Goal: Information Seeking & Learning: Find specific fact

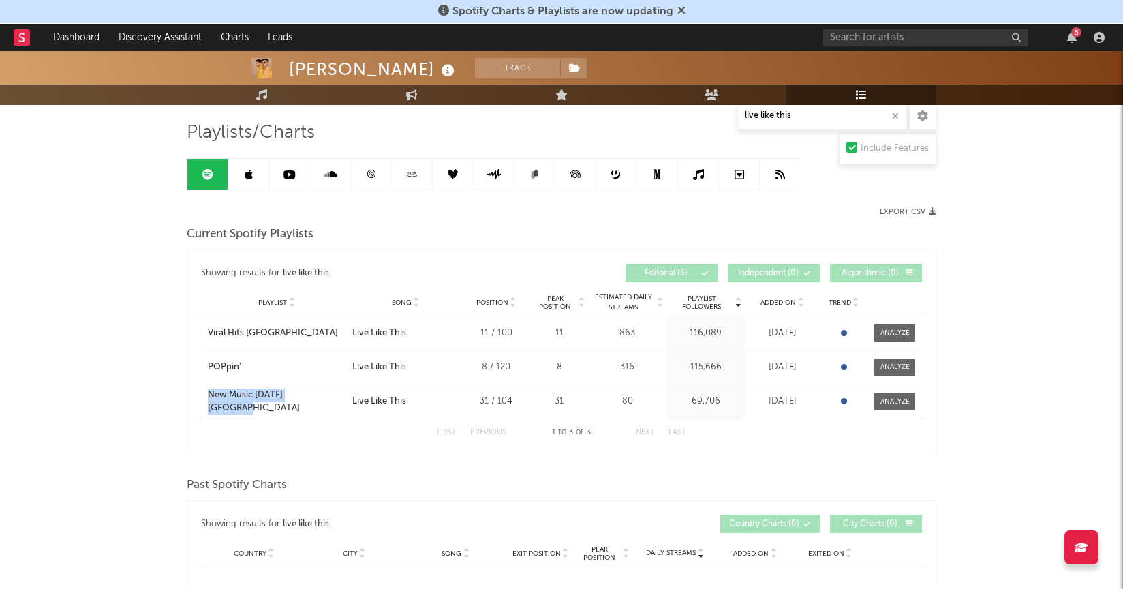
scroll to position [89, 0]
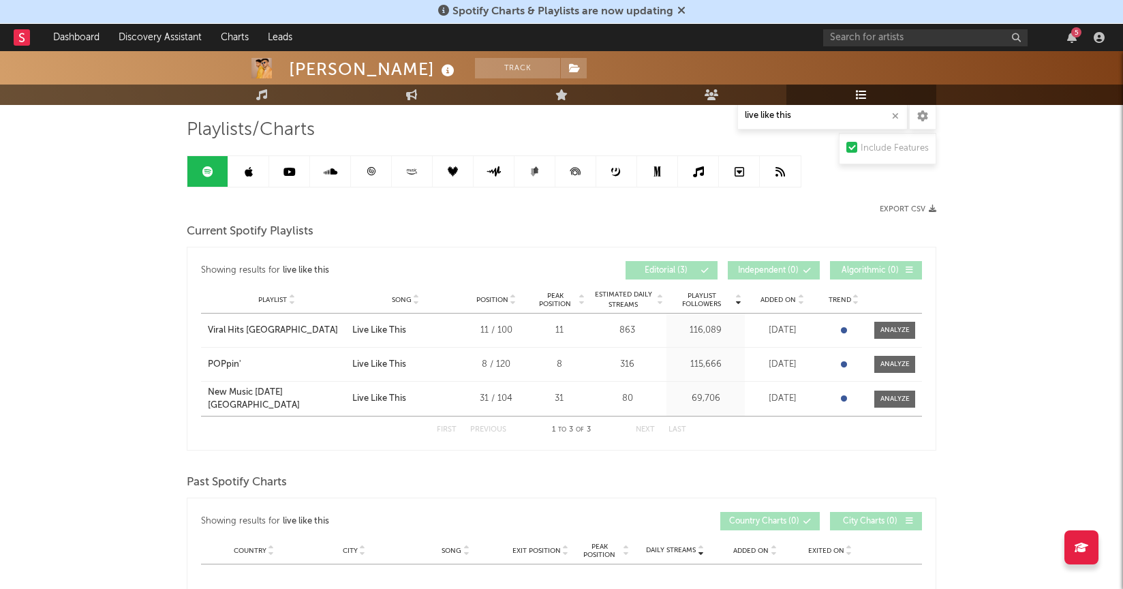
click at [627, 247] on div "Showing results for live like this Playlist Followers Playlist Song Position Pe…" at bounding box center [561, 349] width 749 height 204
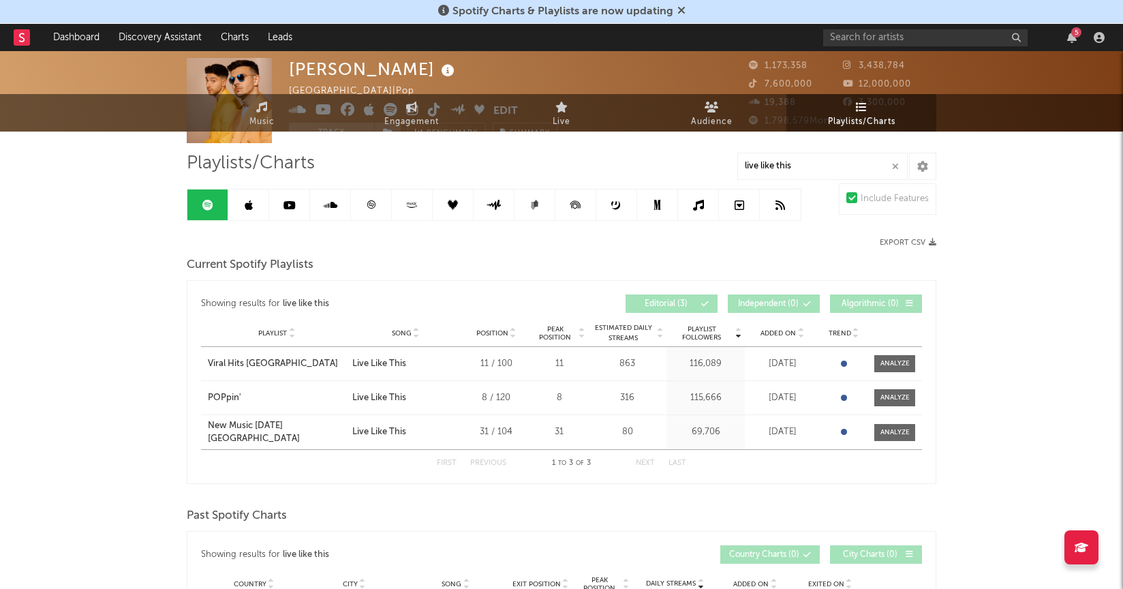
scroll to position [0, 0]
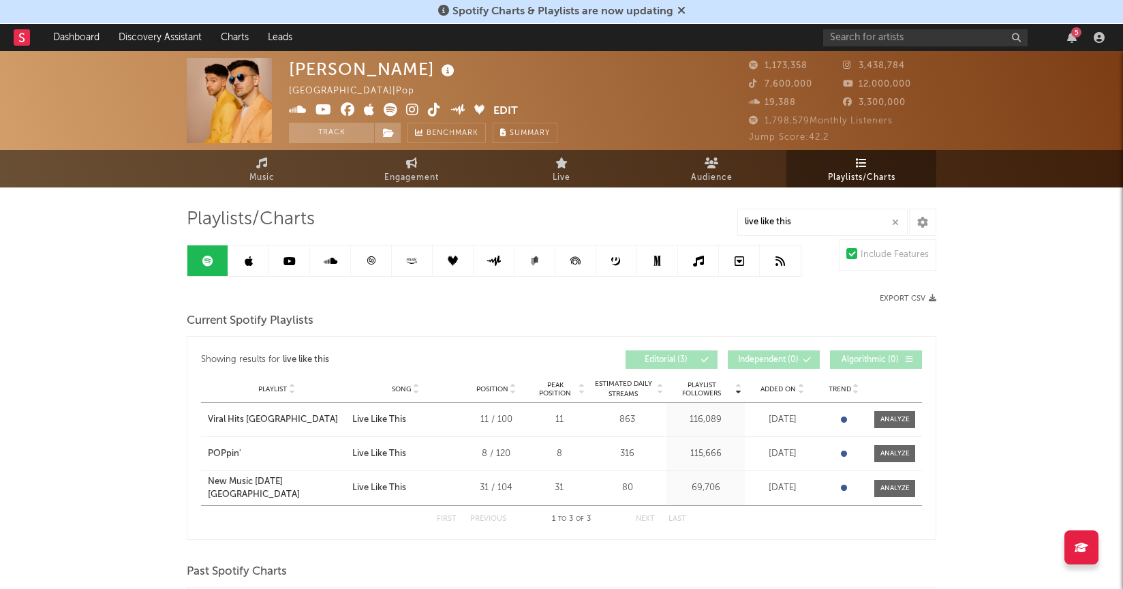
click at [240, 260] on link at bounding box center [248, 260] width 41 height 31
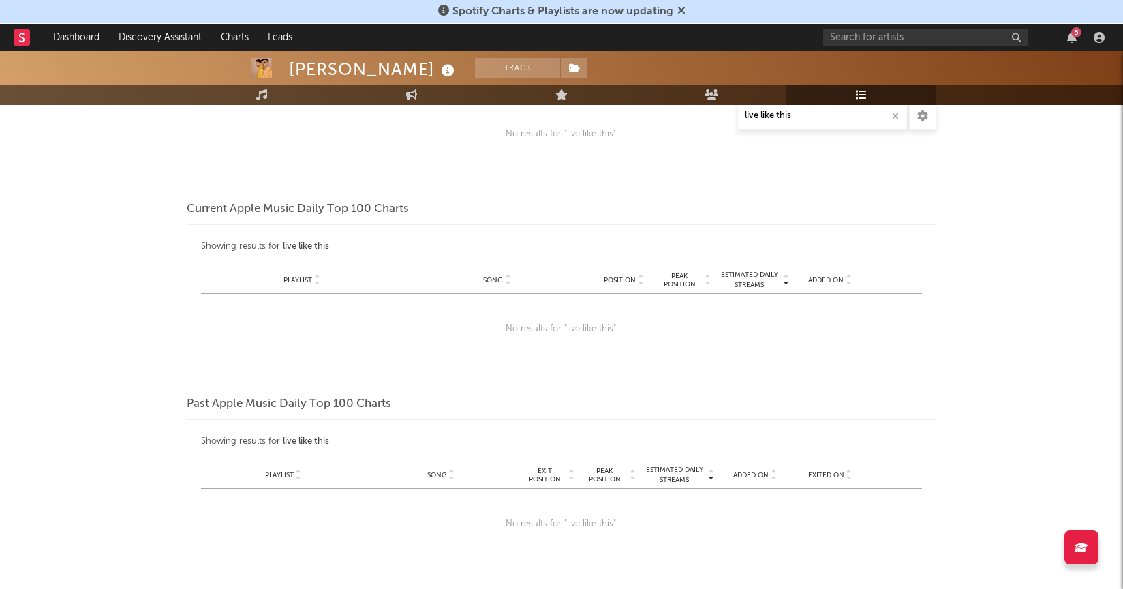
scroll to position [231, 0]
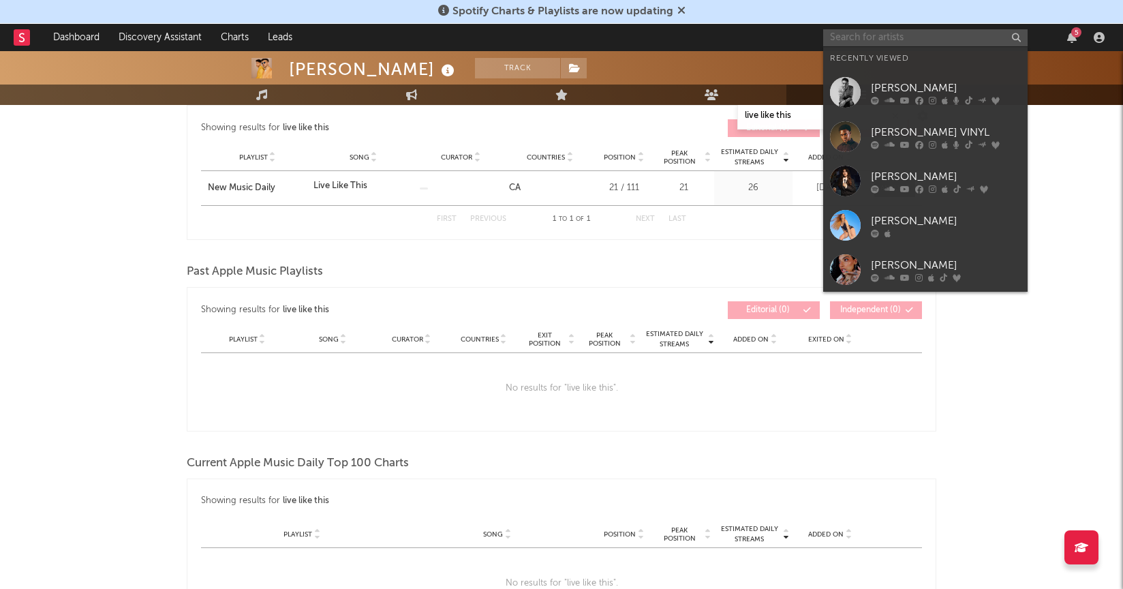
click at [887, 34] on input "text" at bounding box center [925, 37] width 204 height 17
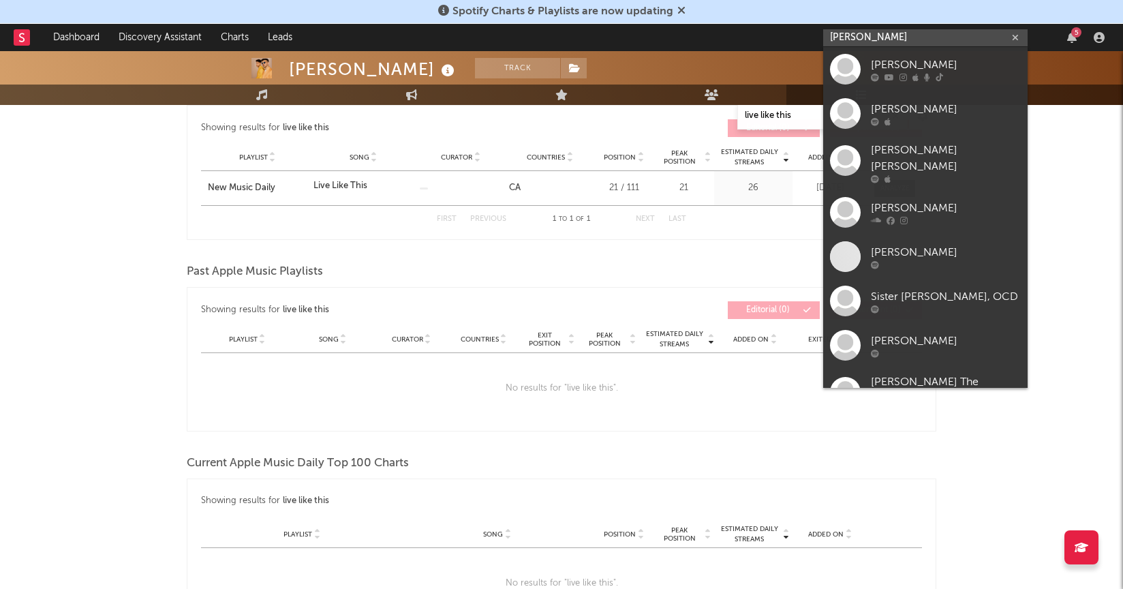
paste input "[PERSON_NAME]"
type input "[PERSON_NAME]"
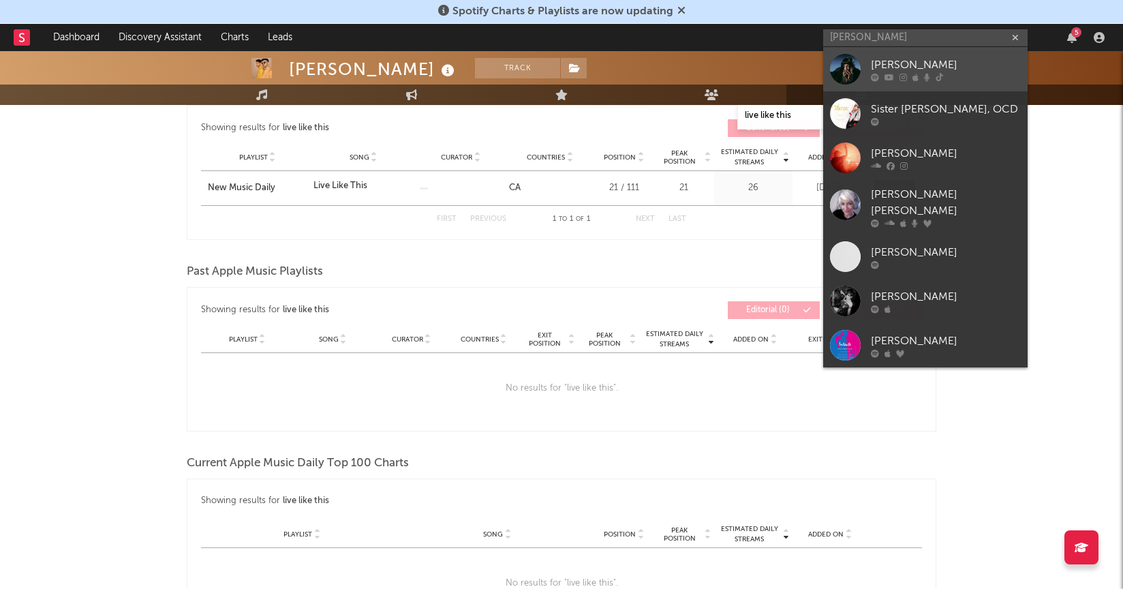
click at [904, 72] on div "[PERSON_NAME]" at bounding box center [946, 65] width 150 height 16
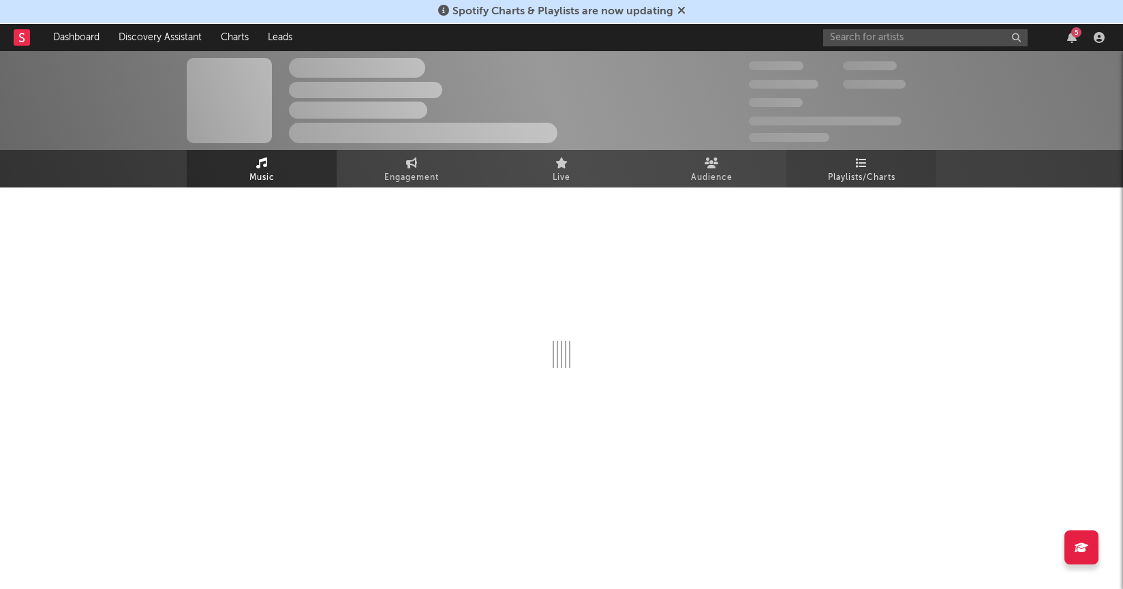
select select "6m"
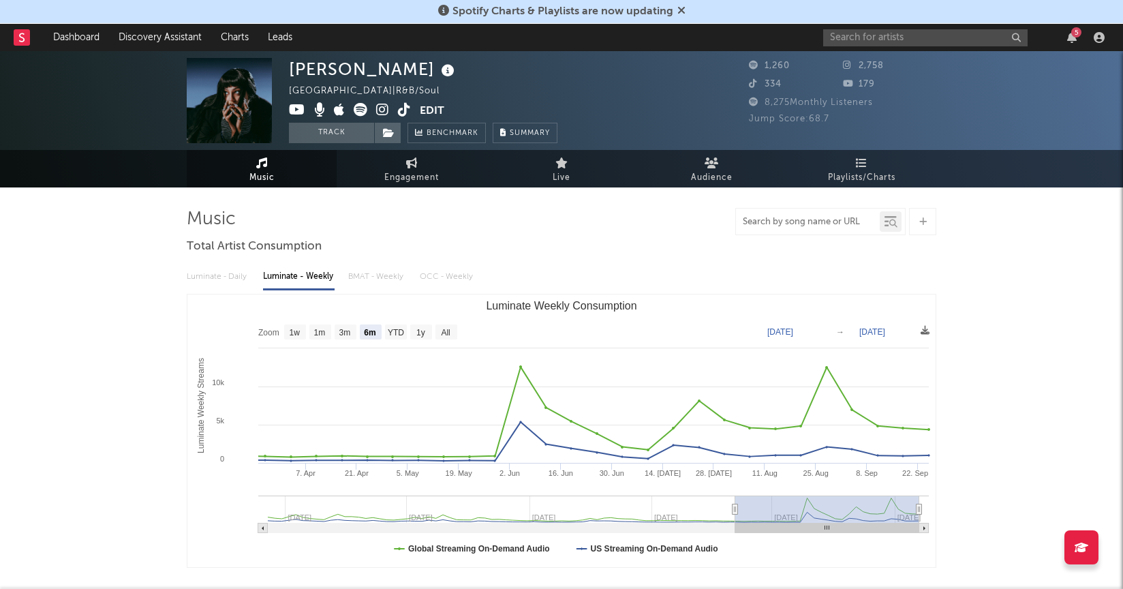
click at [824, 219] on input "text" at bounding box center [808, 222] width 144 height 11
type input "beyond the pines"
click at [845, 223] on input "beyond the pines" at bounding box center [808, 222] width 144 height 11
click at [872, 168] on link "Playlists/Charts" at bounding box center [861, 168] width 150 height 37
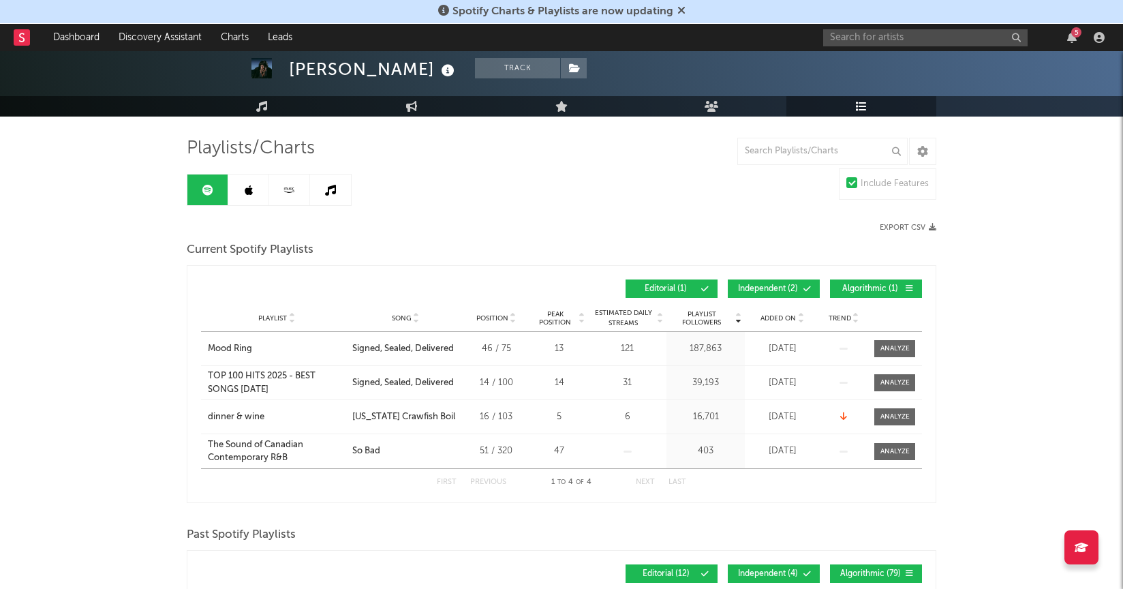
scroll to position [44, 0]
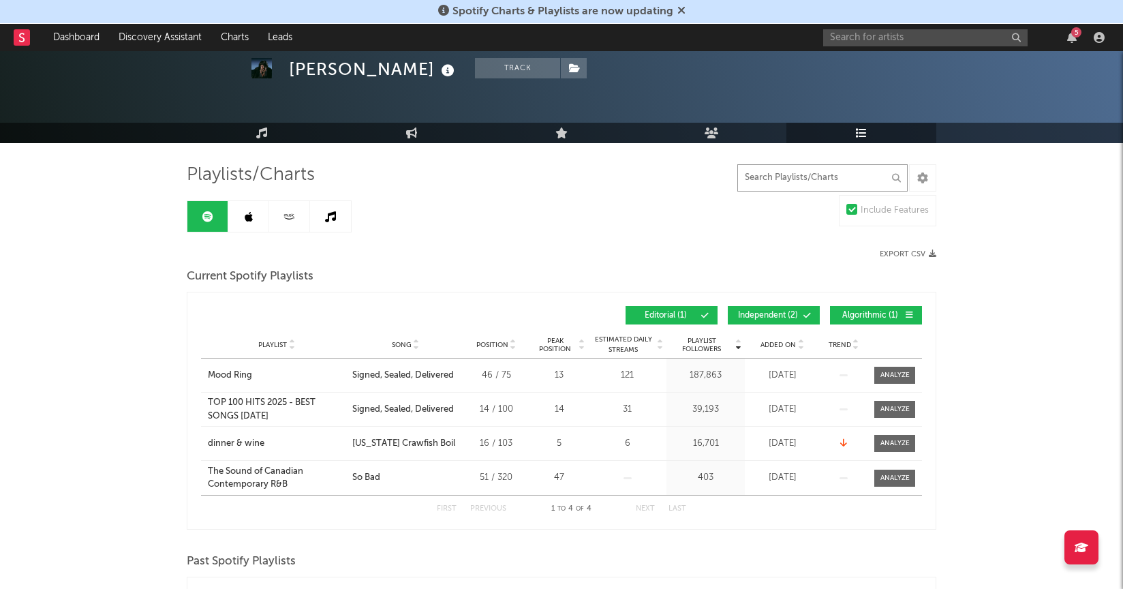
click at [794, 172] on input "text" at bounding box center [822, 177] width 170 height 27
paste input "Beyond the Pines"
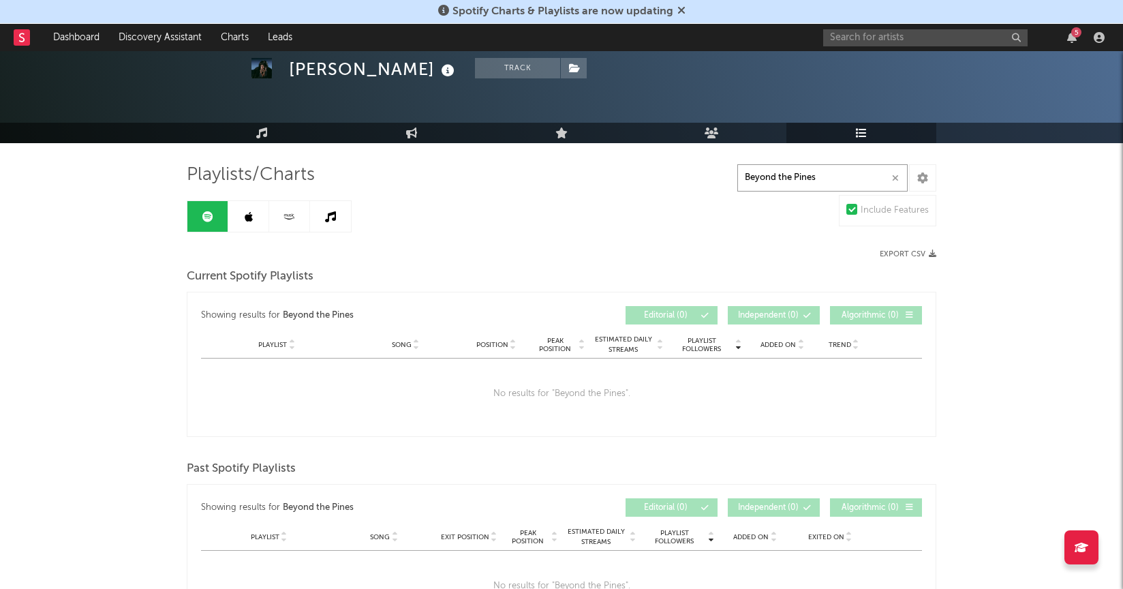
type input "Beyond the Pines"
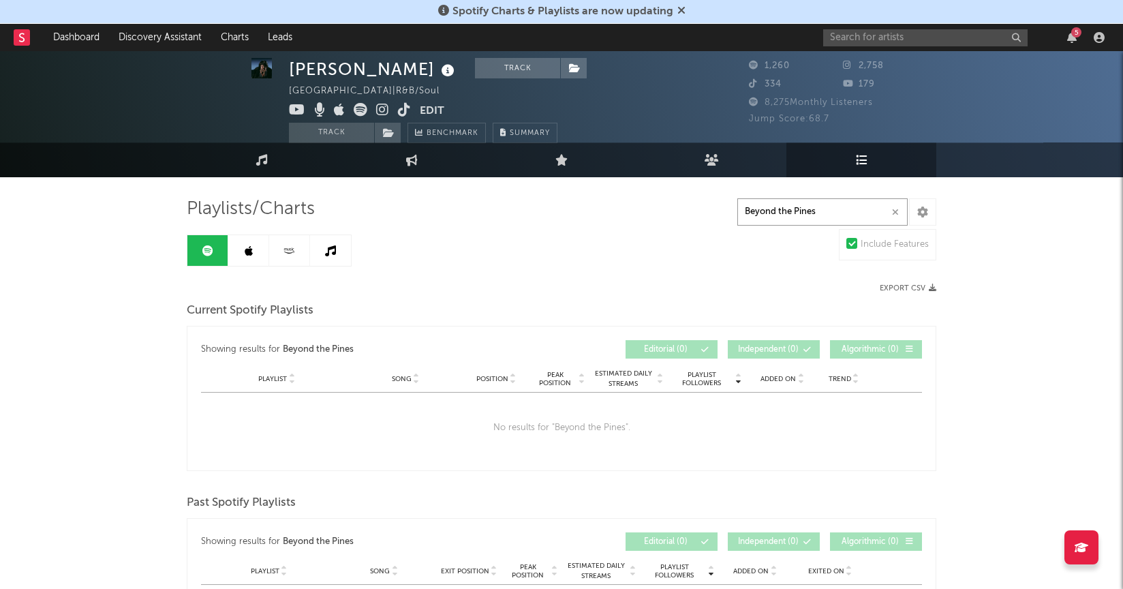
scroll to position [5, 0]
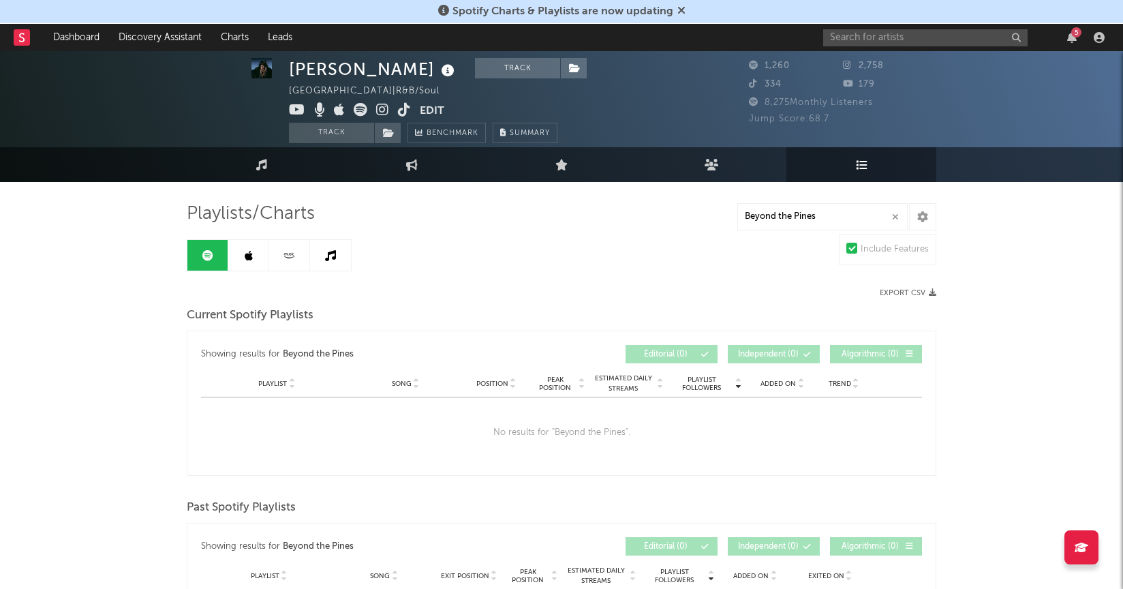
click at [249, 251] on icon at bounding box center [249, 255] width 8 height 11
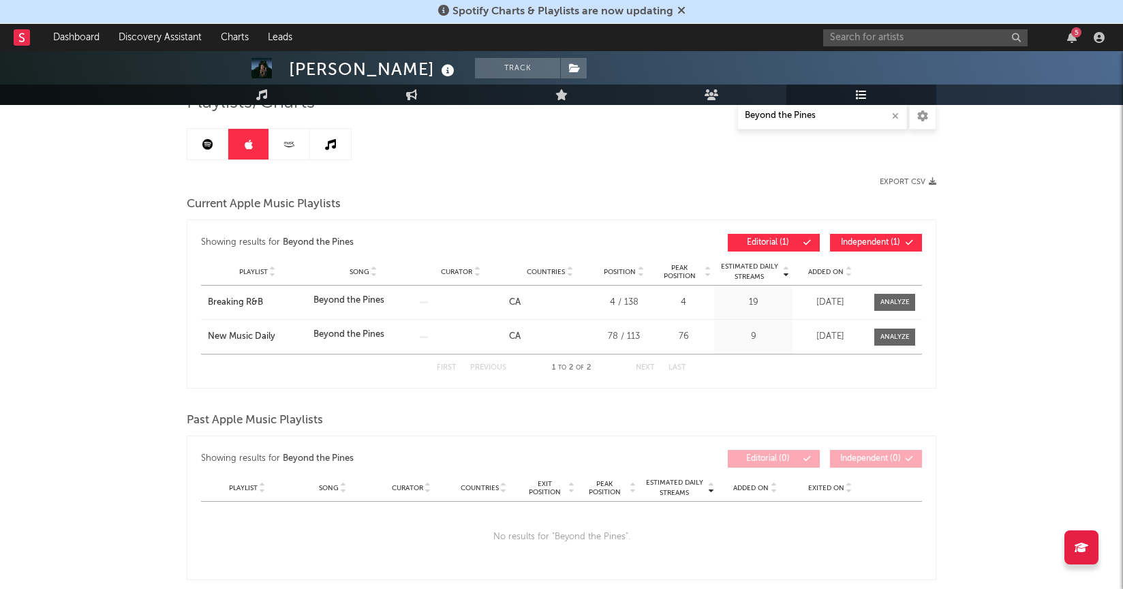
scroll to position [117, 0]
click at [253, 300] on div "Breaking R&B" at bounding box center [257, 302] width 99 height 14
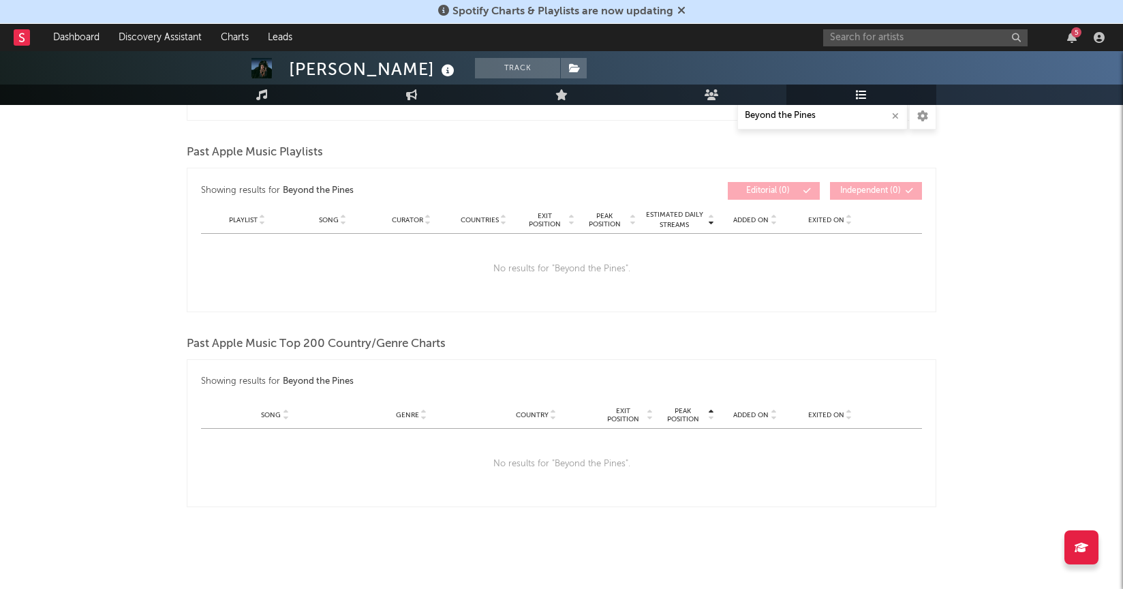
scroll to position [0, 0]
